Goal: Task Accomplishment & Management: Manage account settings

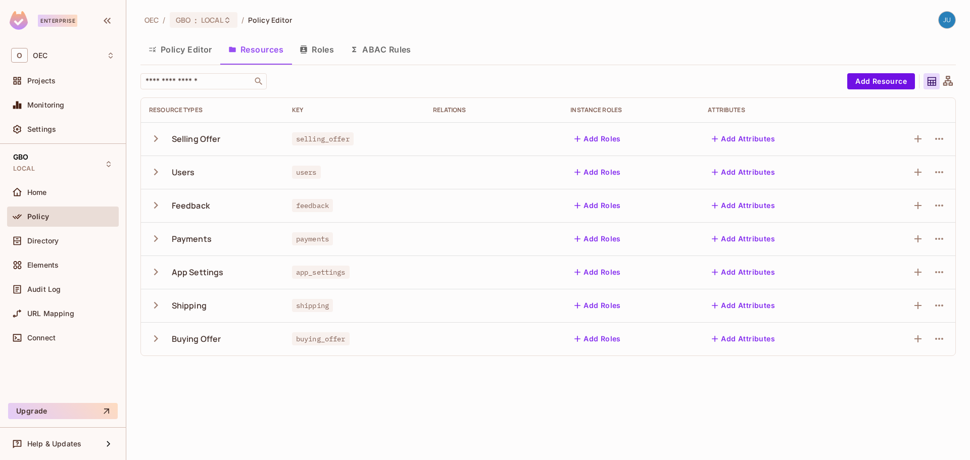
click at [159, 141] on icon "button" at bounding box center [156, 139] width 14 height 14
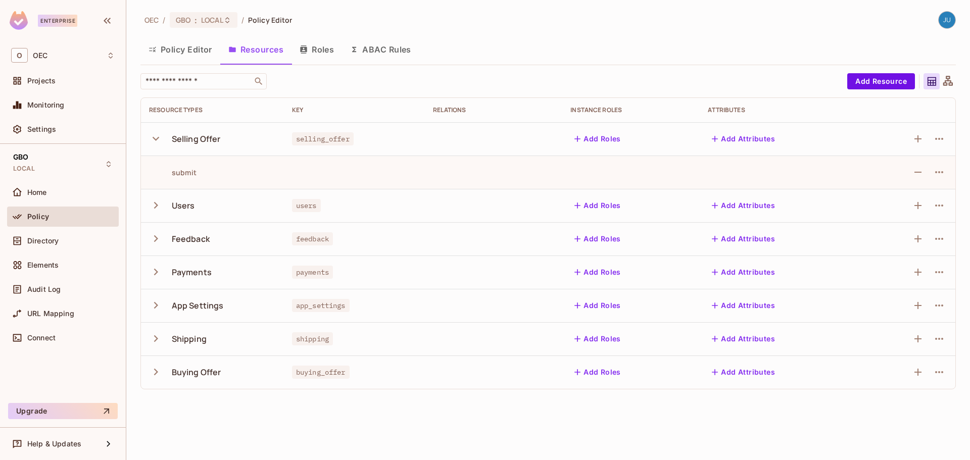
click at [159, 141] on icon "button" at bounding box center [156, 139] width 14 height 14
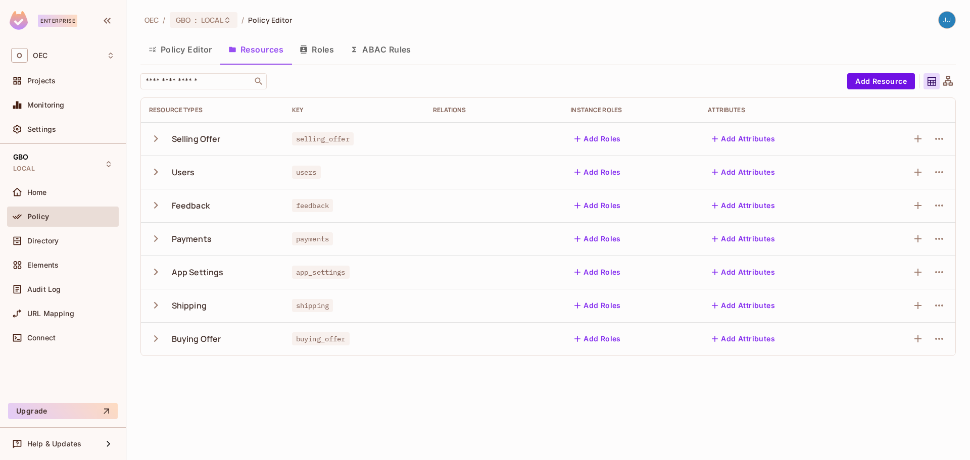
click at [328, 51] on button "Roles" at bounding box center [317, 49] width 51 height 25
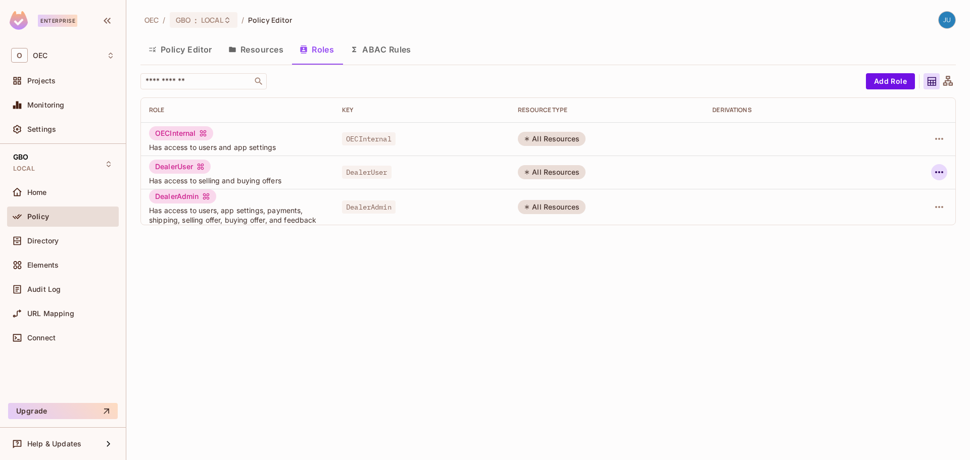
click at [935, 169] on icon "button" at bounding box center [940, 172] width 12 height 12
click at [935, 169] on div at bounding box center [485, 230] width 970 height 460
click at [936, 169] on icon "button" at bounding box center [940, 172] width 12 height 12
click at [903, 222] on div "Edit Attributes" at bounding box center [905, 218] width 50 height 10
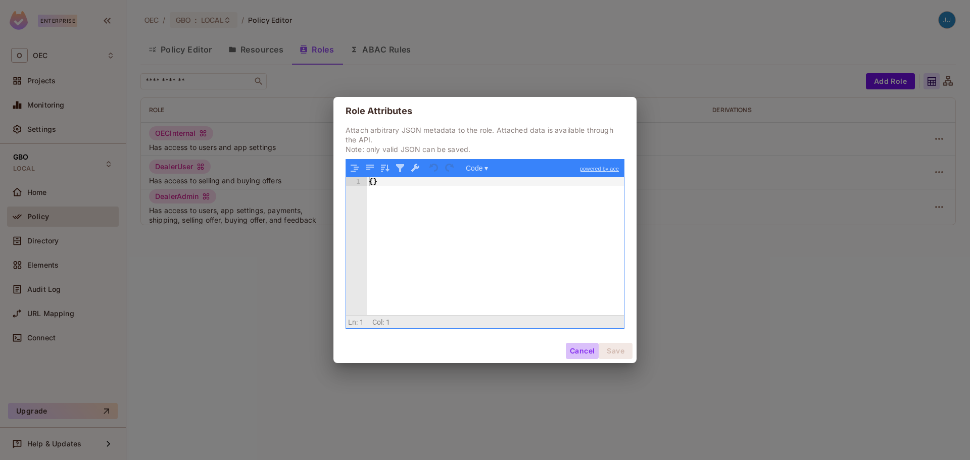
click at [580, 355] on button "Cancel" at bounding box center [582, 351] width 33 height 16
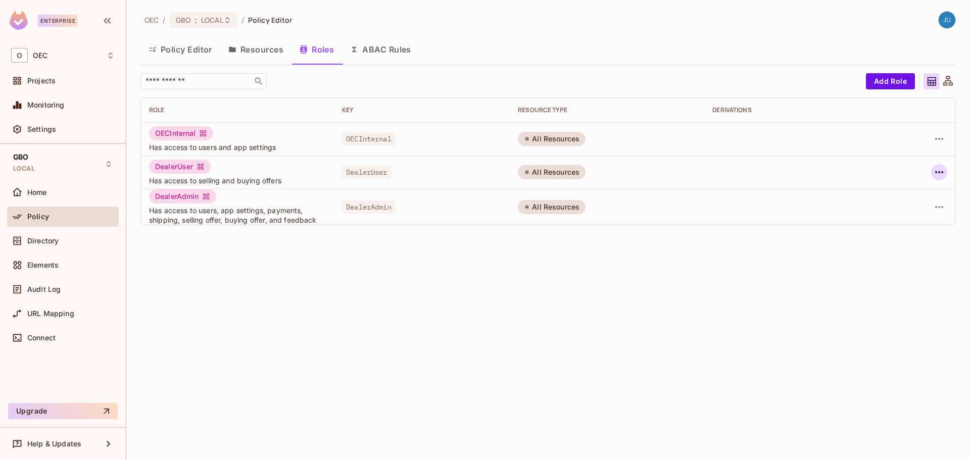
click at [944, 168] on icon "button" at bounding box center [940, 172] width 12 height 12
click at [877, 198] on span "Edit Role" at bounding box center [894, 196] width 36 height 16
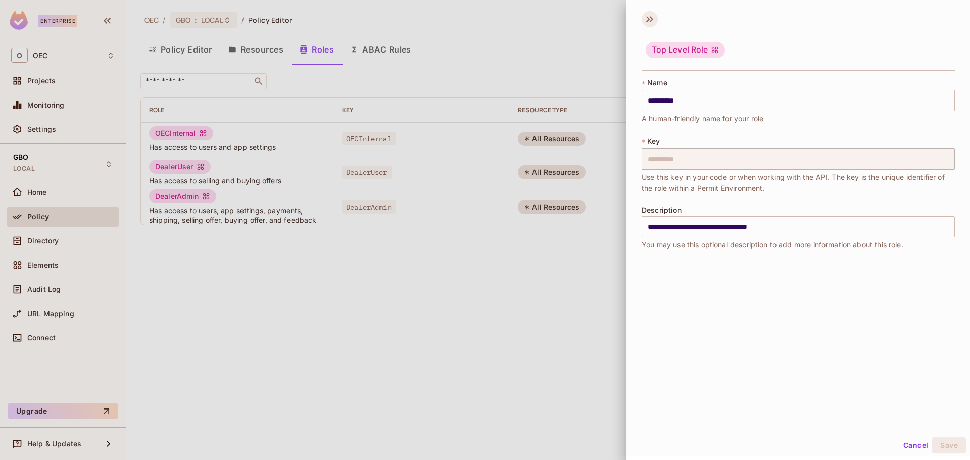
click at [644, 22] on icon at bounding box center [650, 19] width 16 height 16
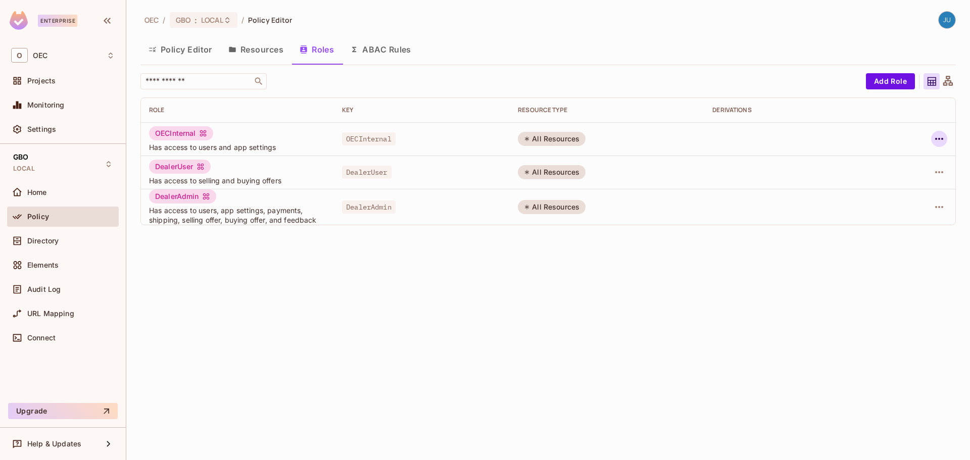
click at [947, 136] on button "button" at bounding box center [940, 139] width 16 height 16
click at [561, 290] on div at bounding box center [485, 230] width 970 height 460
click at [241, 43] on button "Resources" at bounding box center [255, 49] width 71 height 25
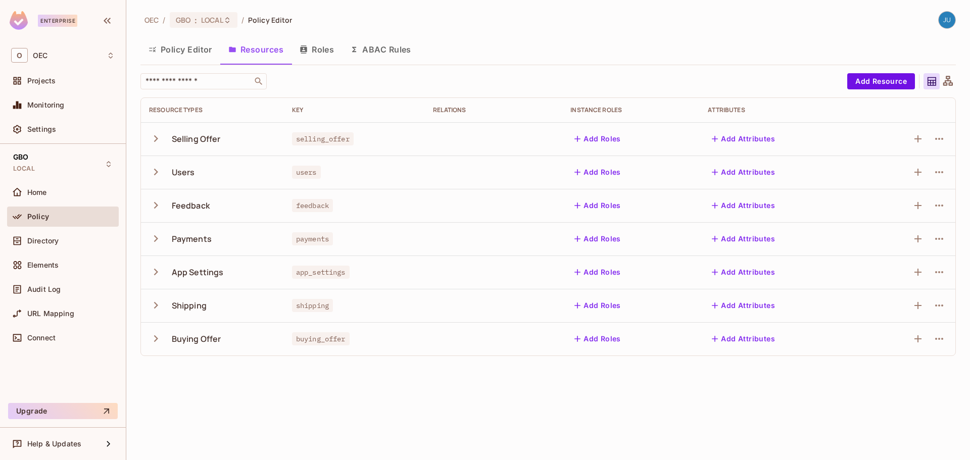
click at [158, 174] on icon "button" at bounding box center [156, 172] width 14 height 14
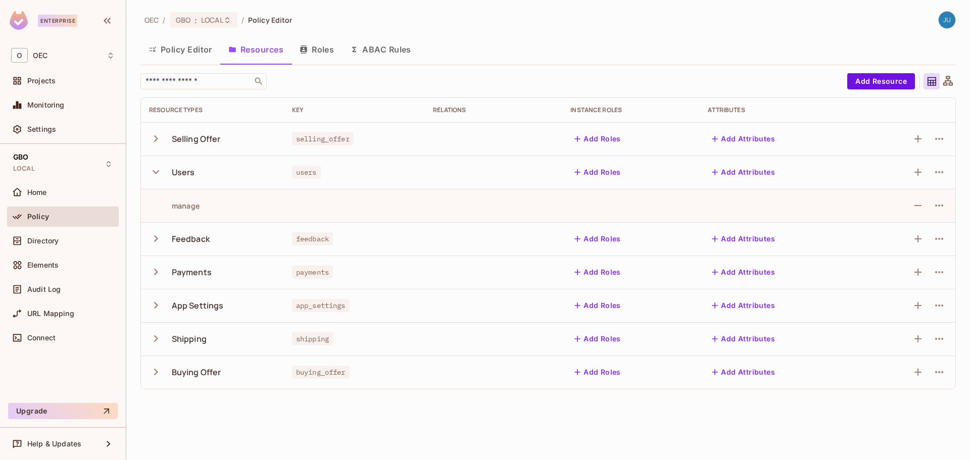
click at [156, 149] on button "button" at bounding box center [158, 139] width 18 height 22
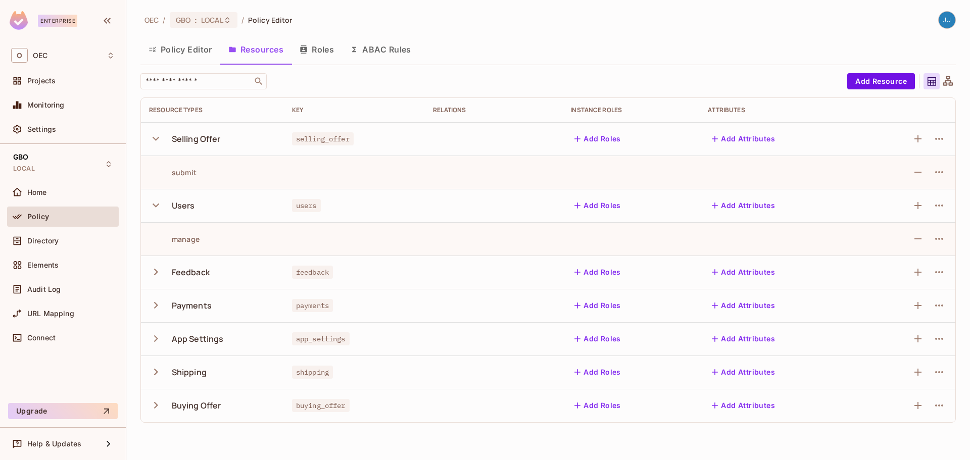
click at [156, 407] on icon "button" at bounding box center [156, 405] width 4 height 7
click at [162, 374] on icon "button" at bounding box center [156, 372] width 14 height 14
click at [154, 342] on icon "button" at bounding box center [156, 339] width 14 height 14
click at [154, 313] on button "button" at bounding box center [158, 306] width 18 height 22
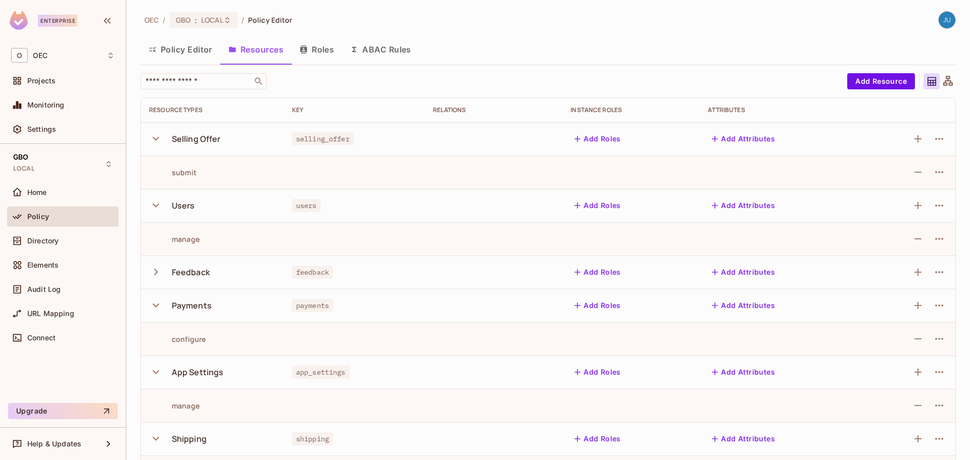
click at [152, 272] on icon "button" at bounding box center [156, 272] width 14 height 14
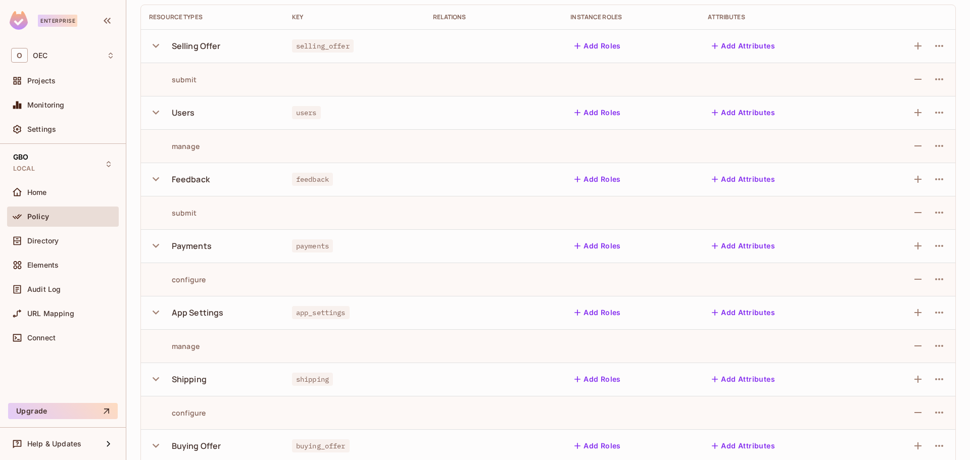
scroll to position [101, 0]
